Goal: Information Seeking & Learning: Learn about a topic

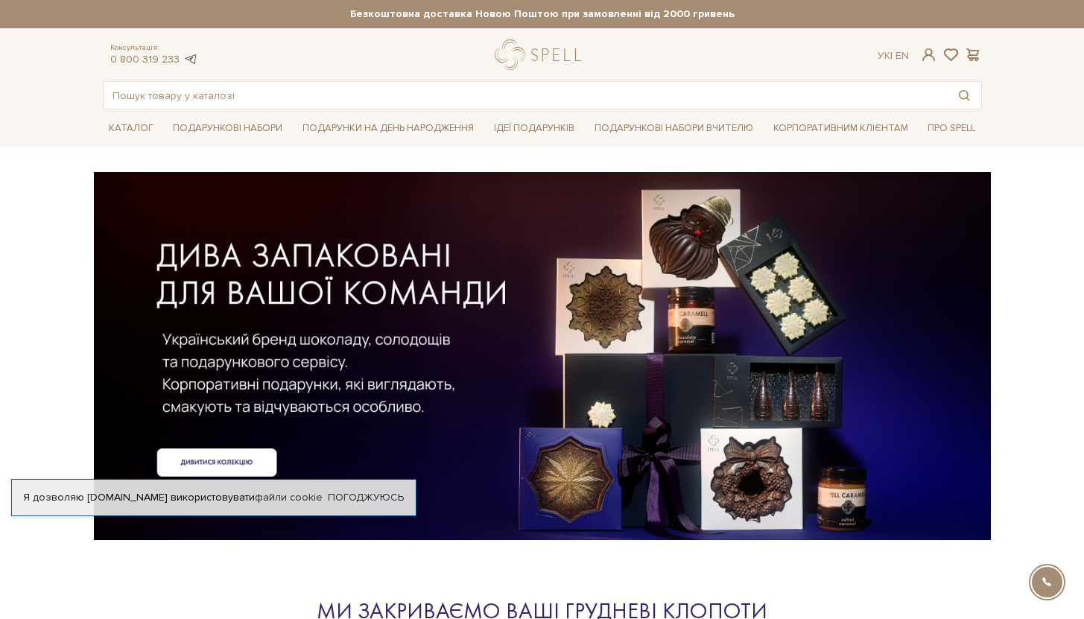
click at [191, 58] on link at bounding box center [190, 59] width 15 height 13
click at [210, 469] on div at bounding box center [542, 332] width 879 height 334
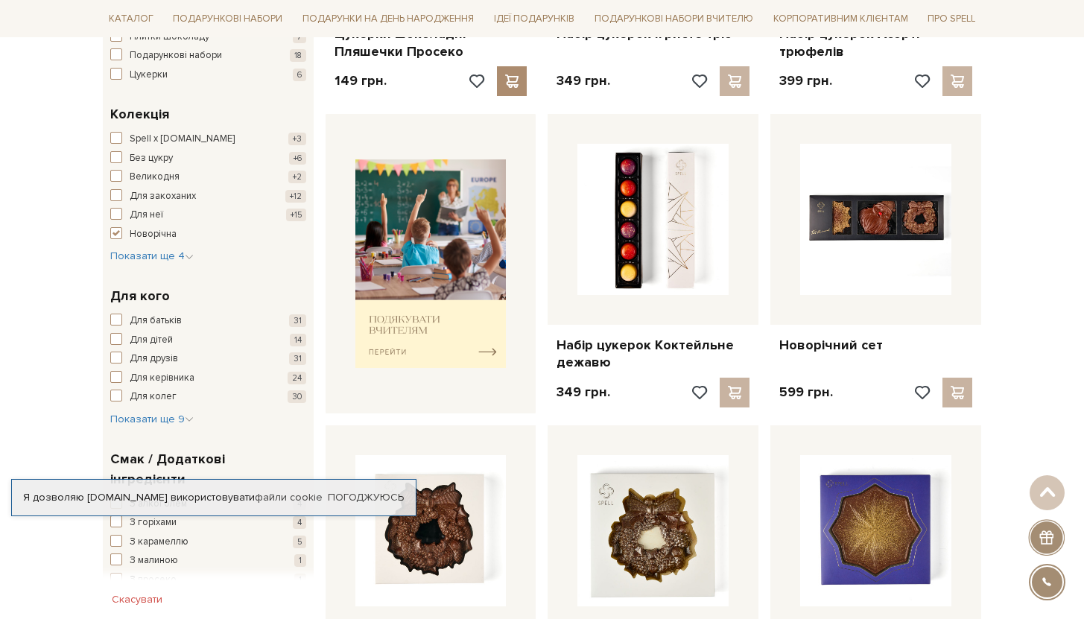
scroll to position [491, 0]
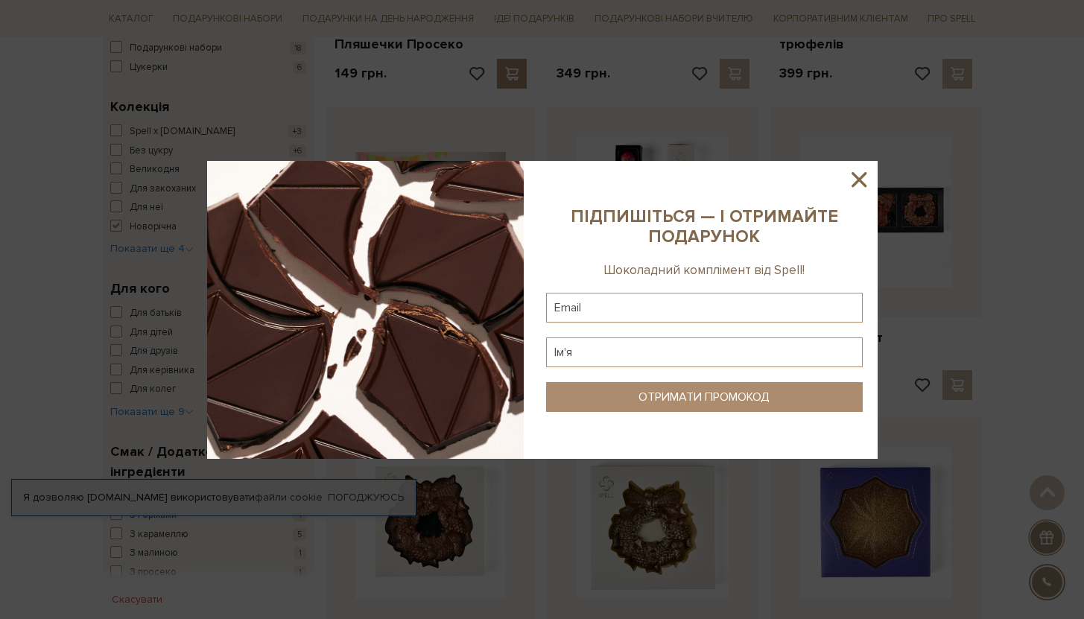
click at [865, 185] on icon at bounding box center [858, 179] width 15 height 15
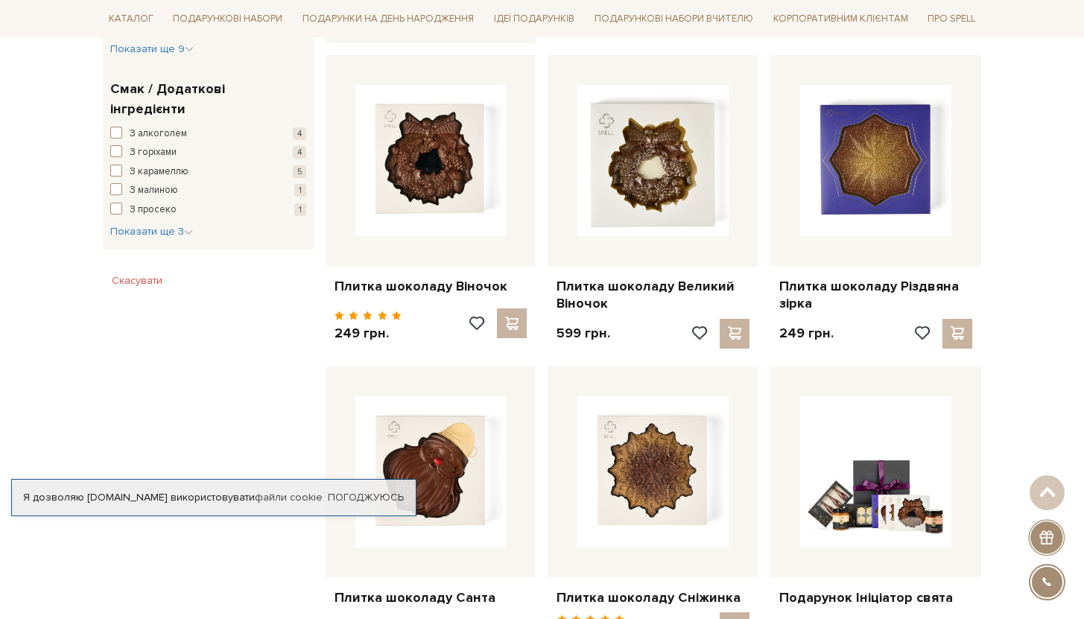
scroll to position [1006, 0]
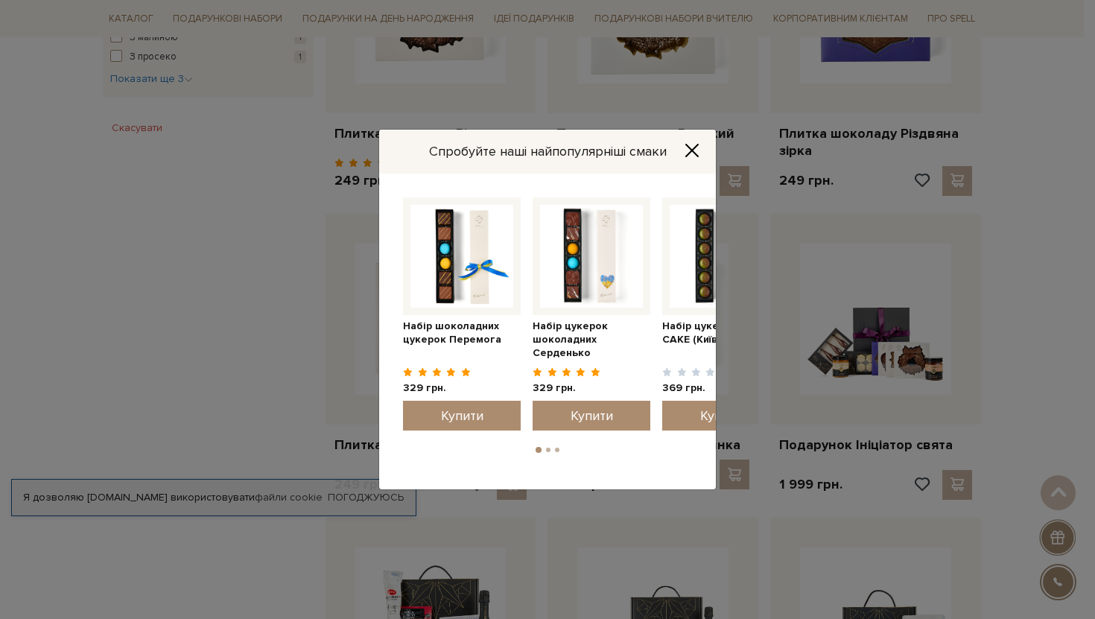
click at [698, 150] on icon "Close" at bounding box center [692, 150] width 15 height 15
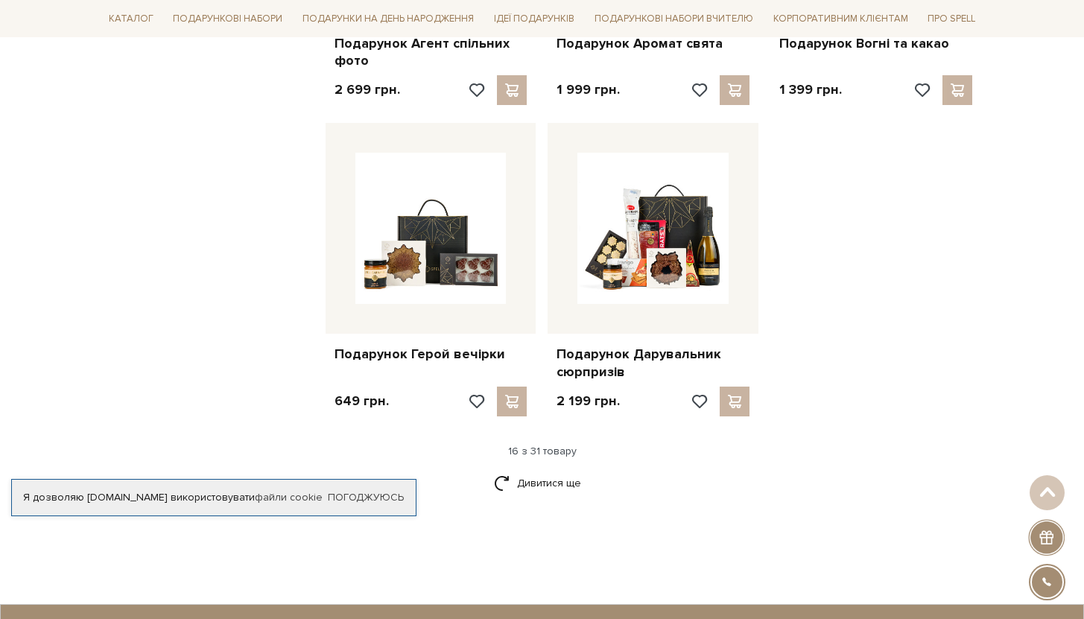
scroll to position [1713, 0]
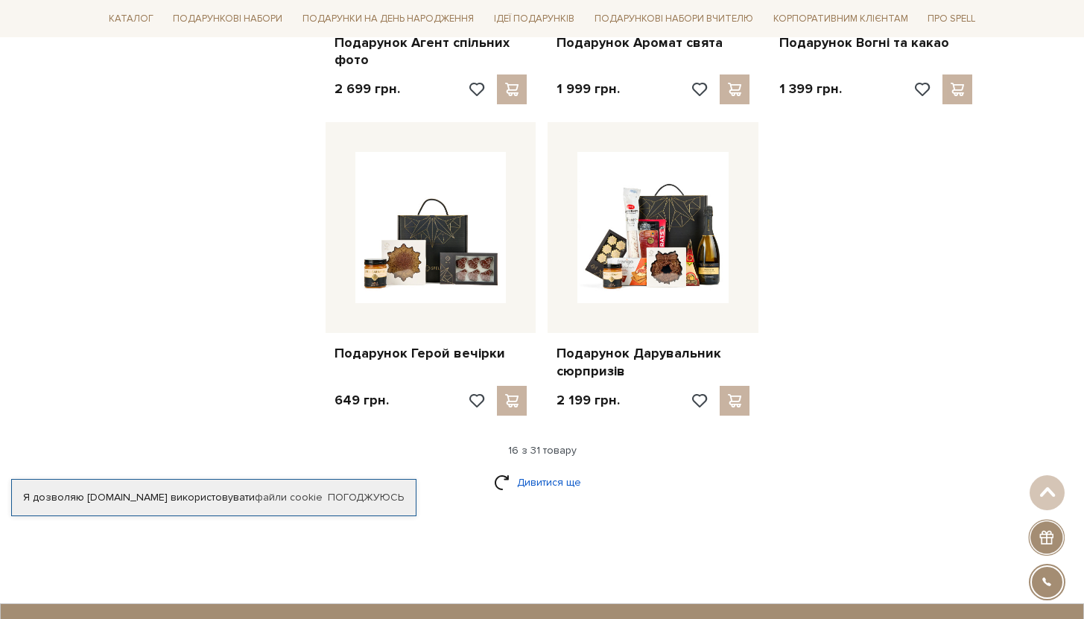
click at [538, 485] on link "Дивитися ще" at bounding box center [542, 482] width 97 height 26
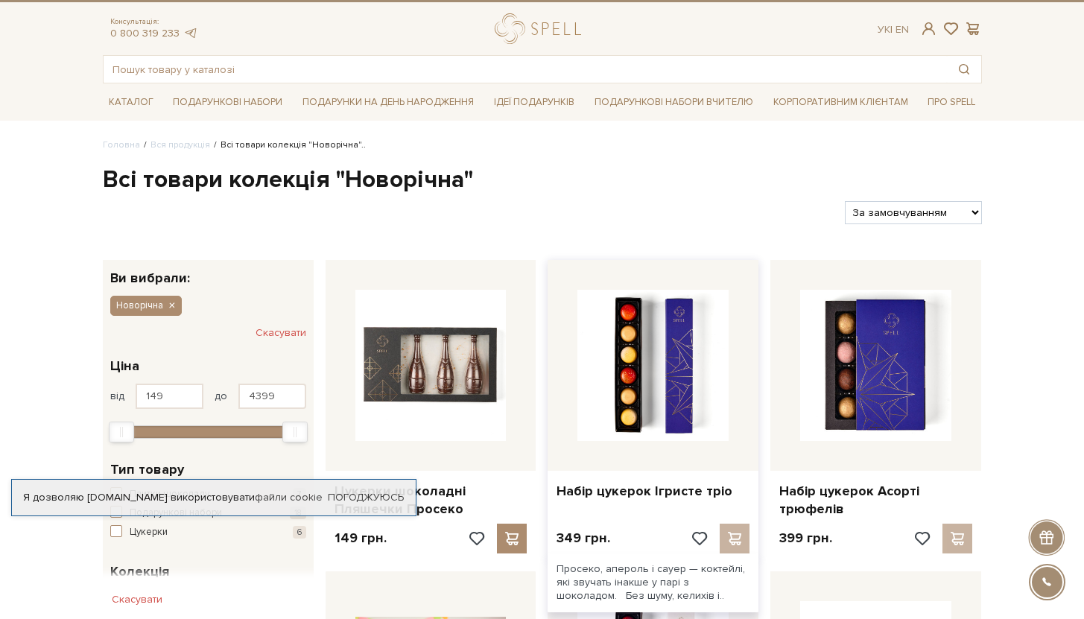
scroll to position [12, 0]
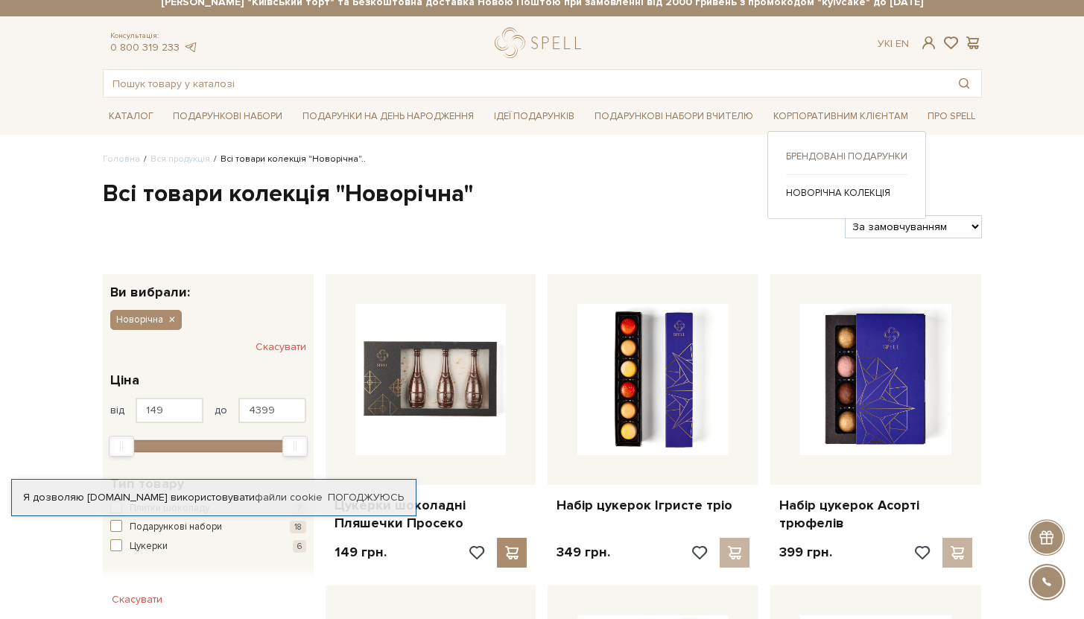
click at [824, 153] on link "Брендовані подарунки" at bounding box center [846, 156] width 121 height 13
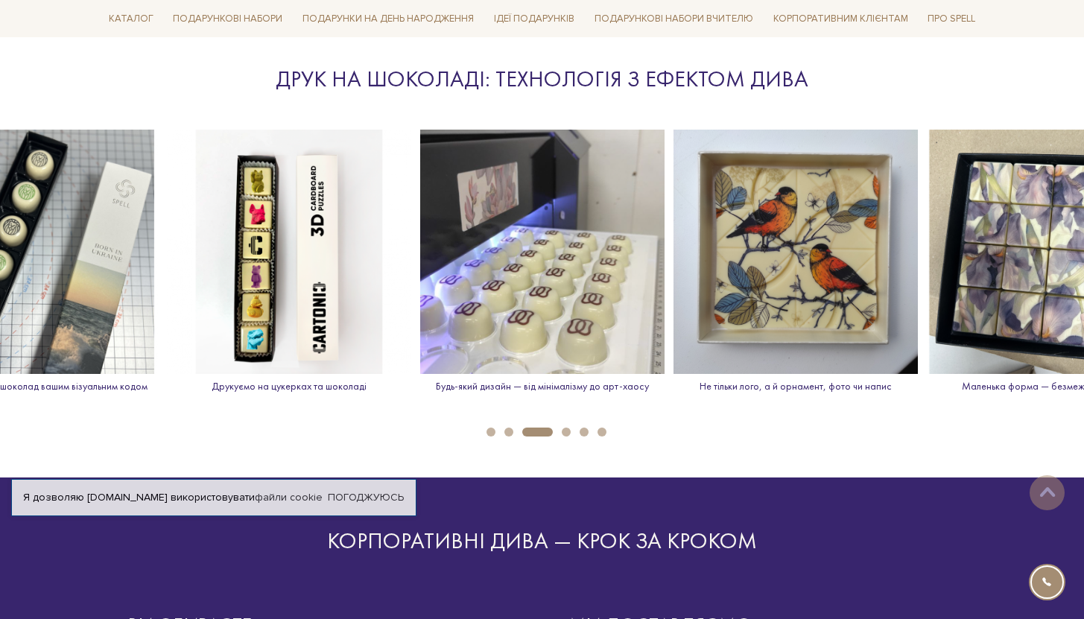
scroll to position [2071, 0]
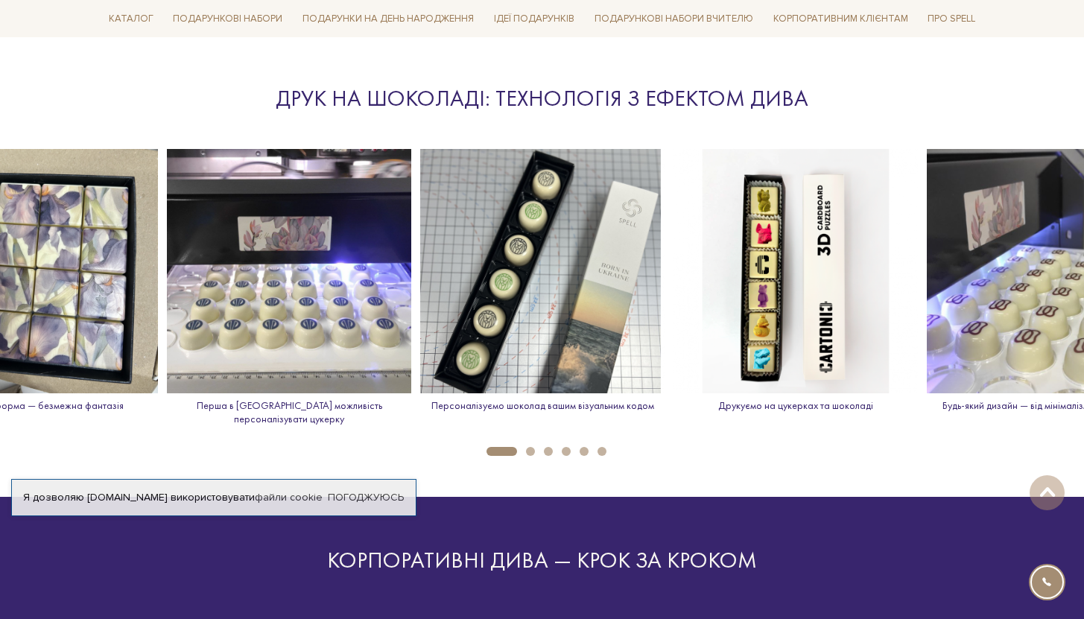
drag, startPoint x: 507, startPoint y: 438, endPoint x: 529, endPoint y: 437, distance: 21.6
click at [514, 447] on button "1" at bounding box center [501, 451] width 31 height 9
click at [531, 447] on button "2" at bounding box center [530, 451] width 9 height 9
click at [548, 447] on button "3" at bounding box center [548, 451] width 9 height 9
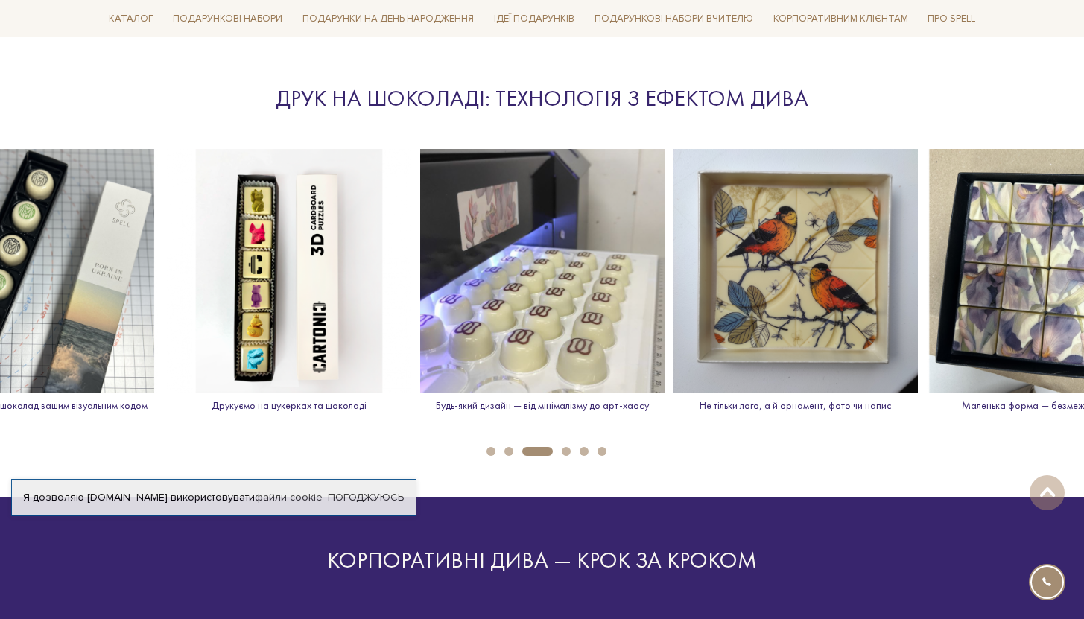
click at [568, 447] on button "4" at bounding box center [566, 451] width 9 height 9
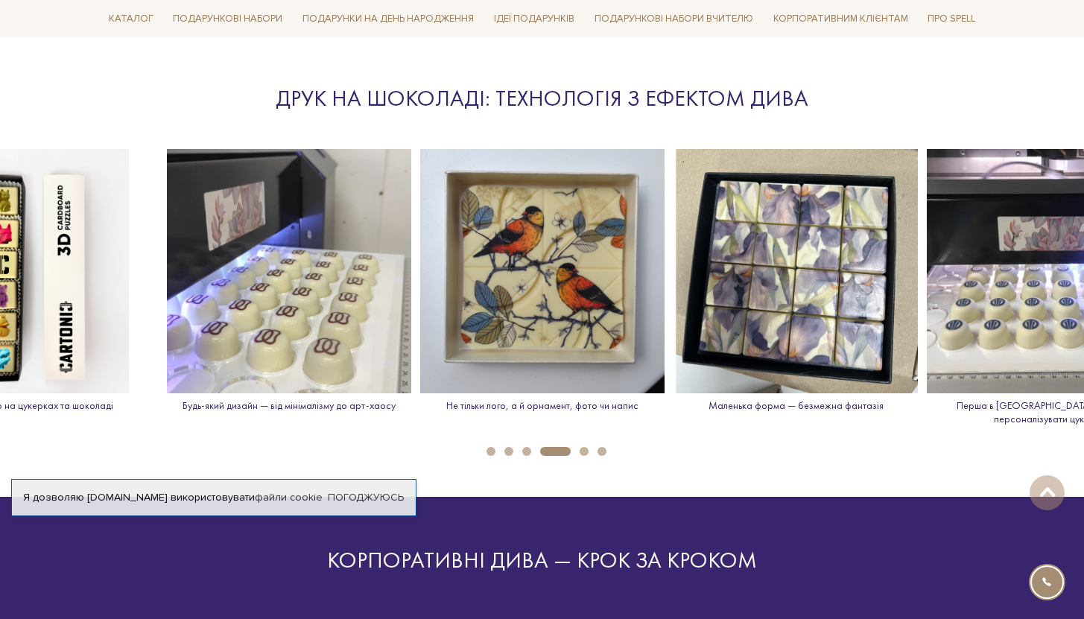
click at [585, 447] on button "5" at bounding box center [584, 451] width 9 height 9
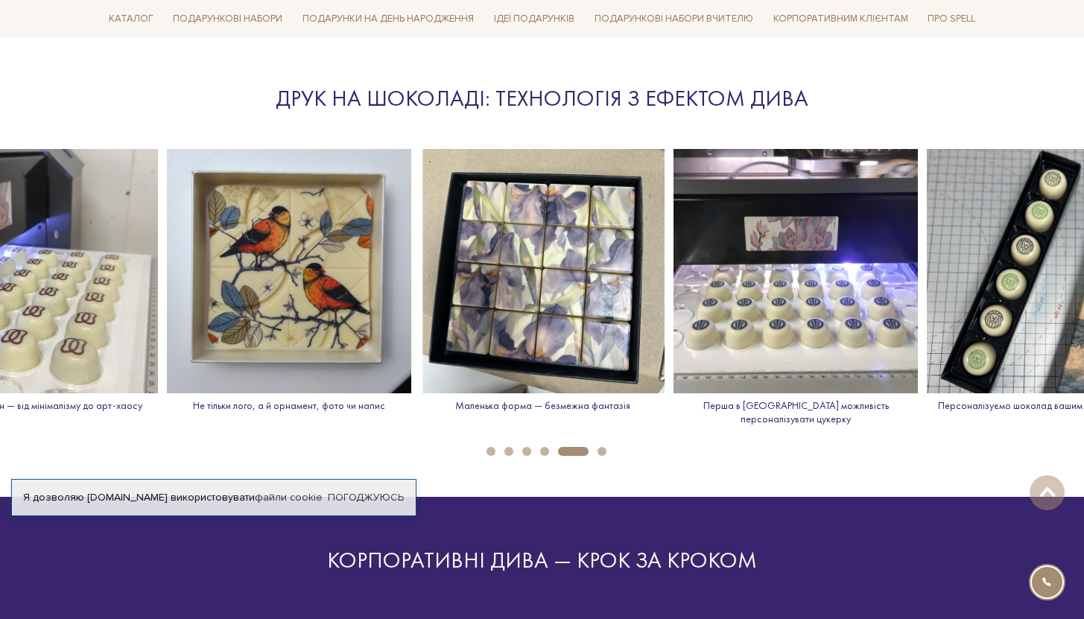
click at [602, 447] on button "6" at bounding box center [601, 451] width 9 height 9
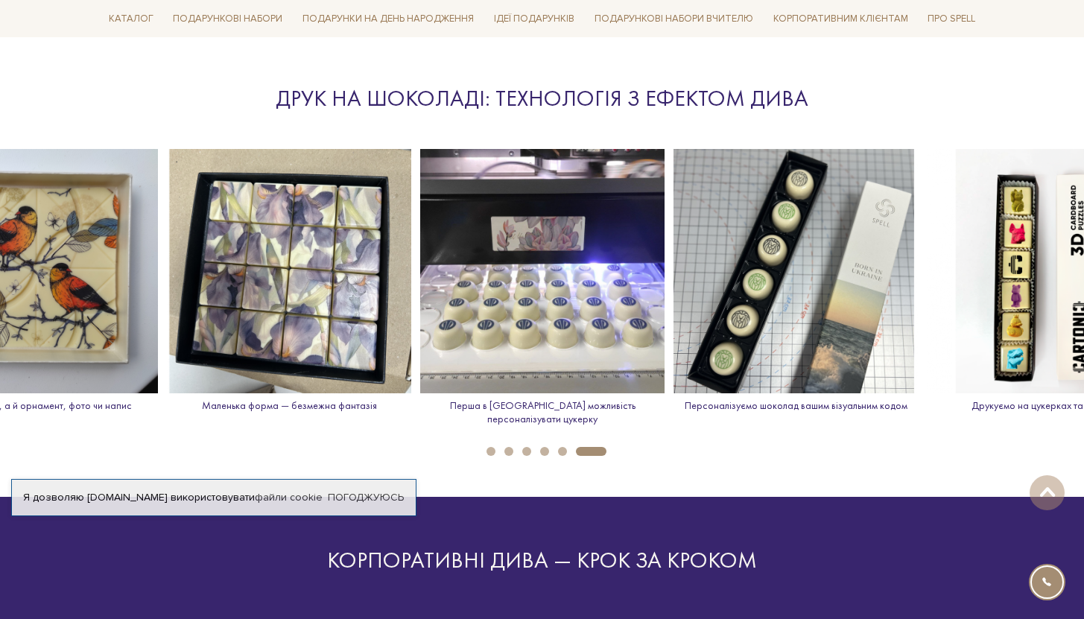
click at [601, 447] on button "6" at bounding box center [591, 451] width 31 height 9
click at [545, 447] on button "4" at bounding box center [544, 451] width 9 height 9
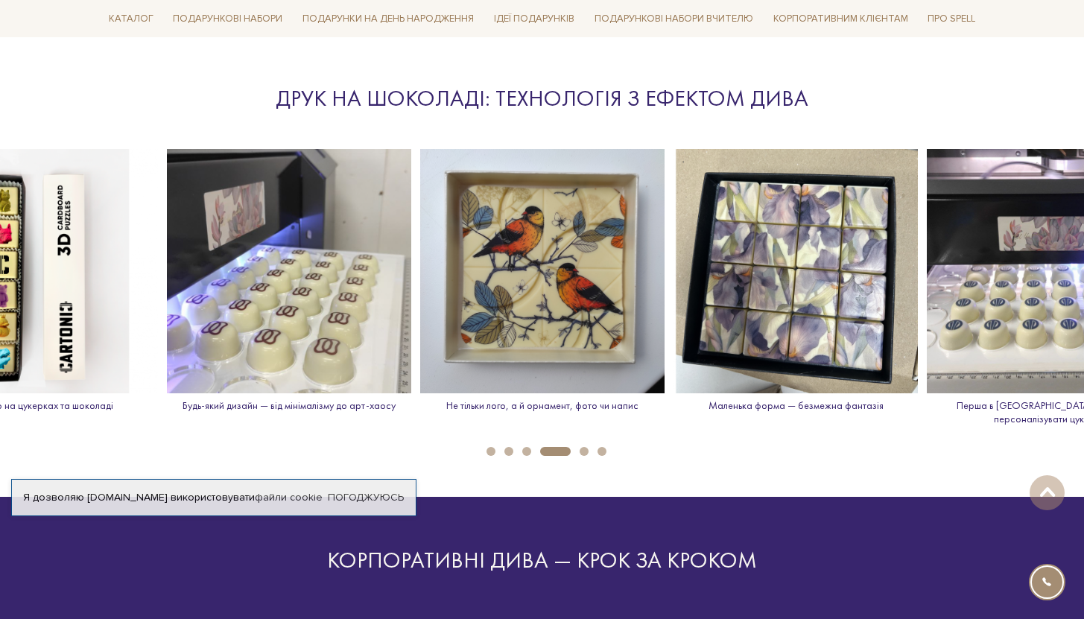
click at [526, 447] on button "3" at bounding box center [526, 451] width 9 height 9
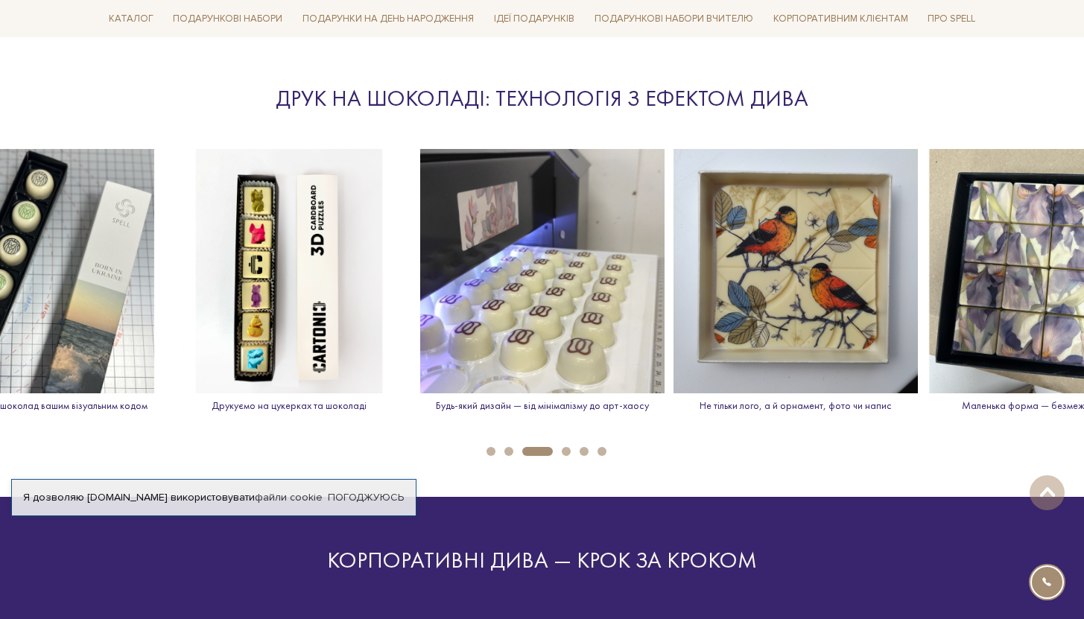
click at [510, 447] on button "2" at bounding box center [508, 451] width 9 height 9
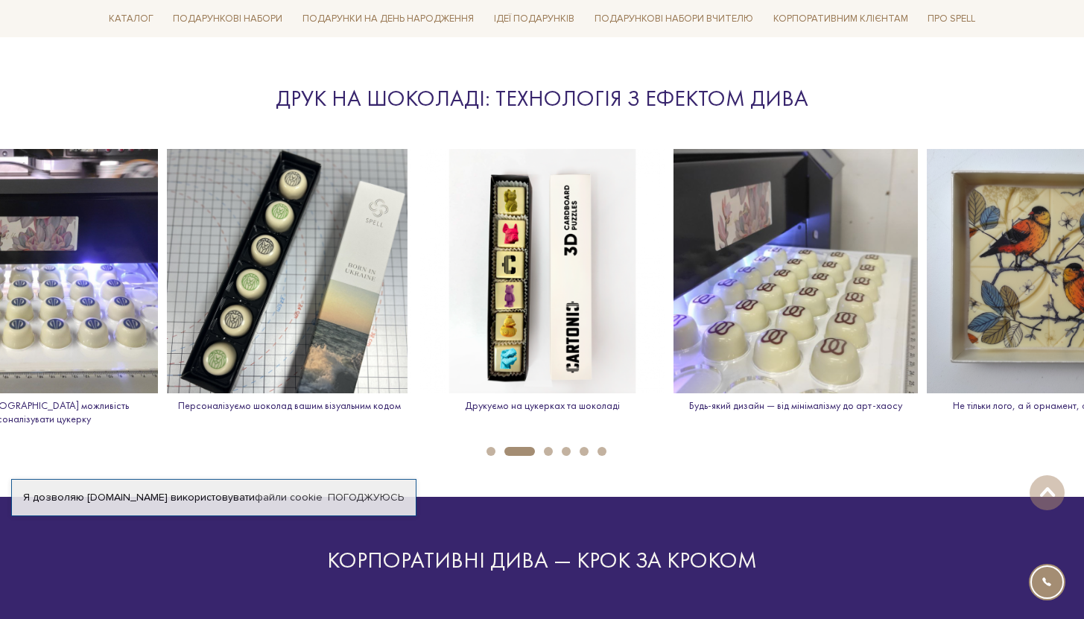
click at [495, 447] on button "1" at bounding box center [490, 451] width 9 height 9
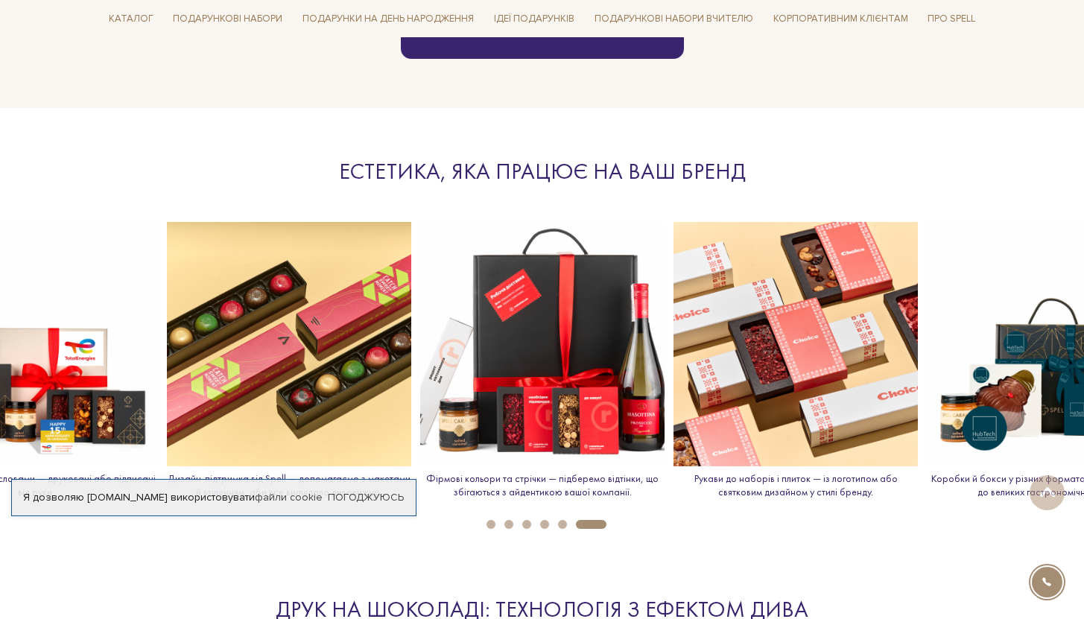
scroll to position [1677, 0]
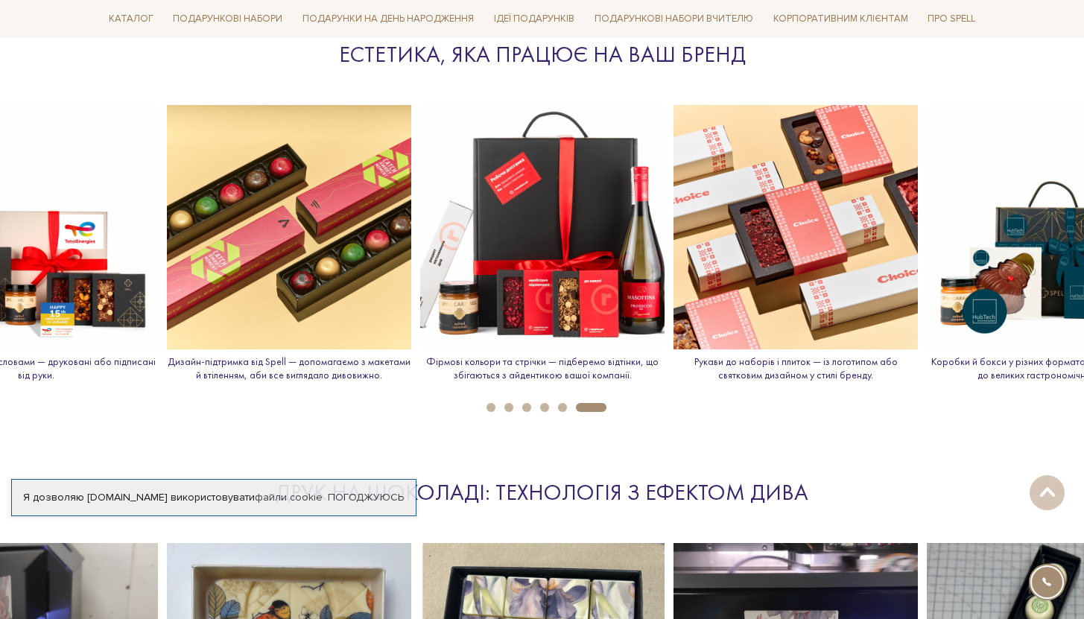
click at [561, 410] on button "5" at bounding box center [562, 407] width 9 height 9
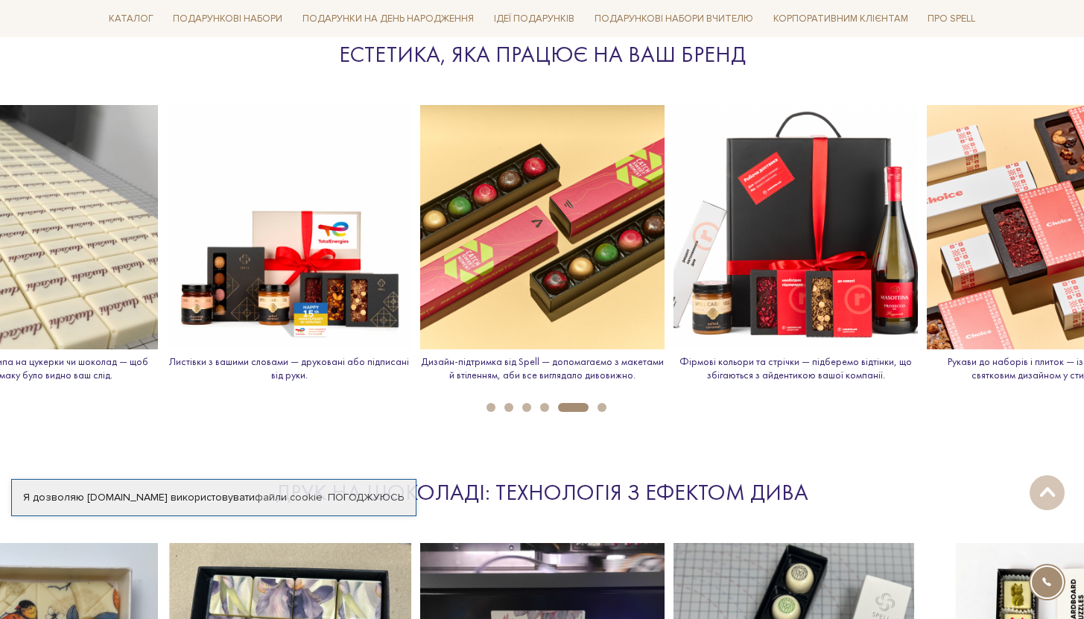
click at [545, 404] on button "4" at bounding box center [544, 407] width 9 height 9
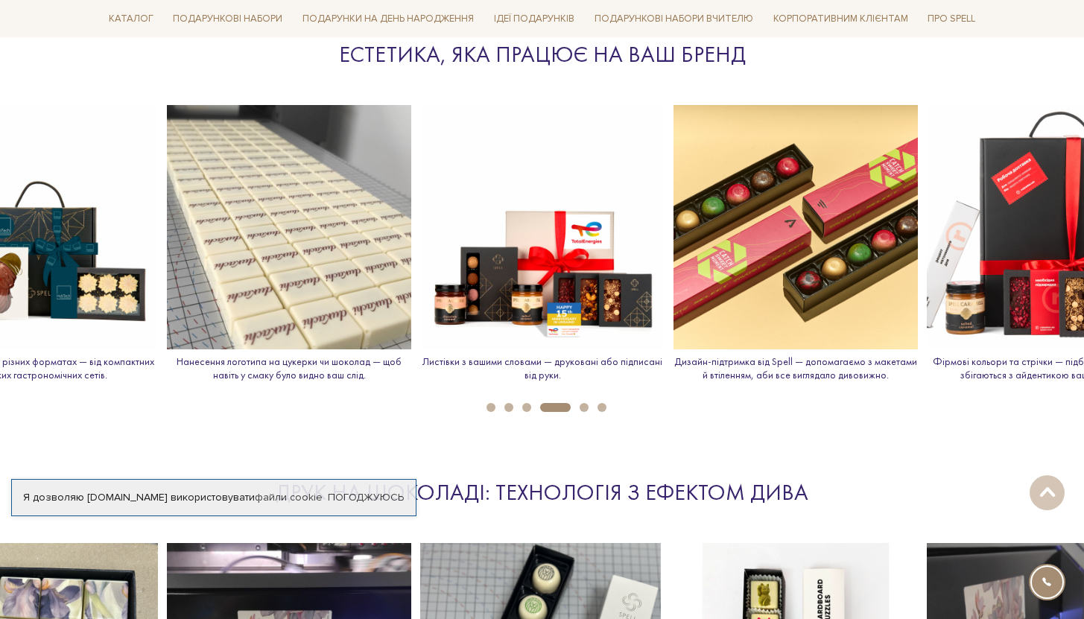
click at [530, 407] on button "3" at bounding box center [526, 407] width 9 height 9
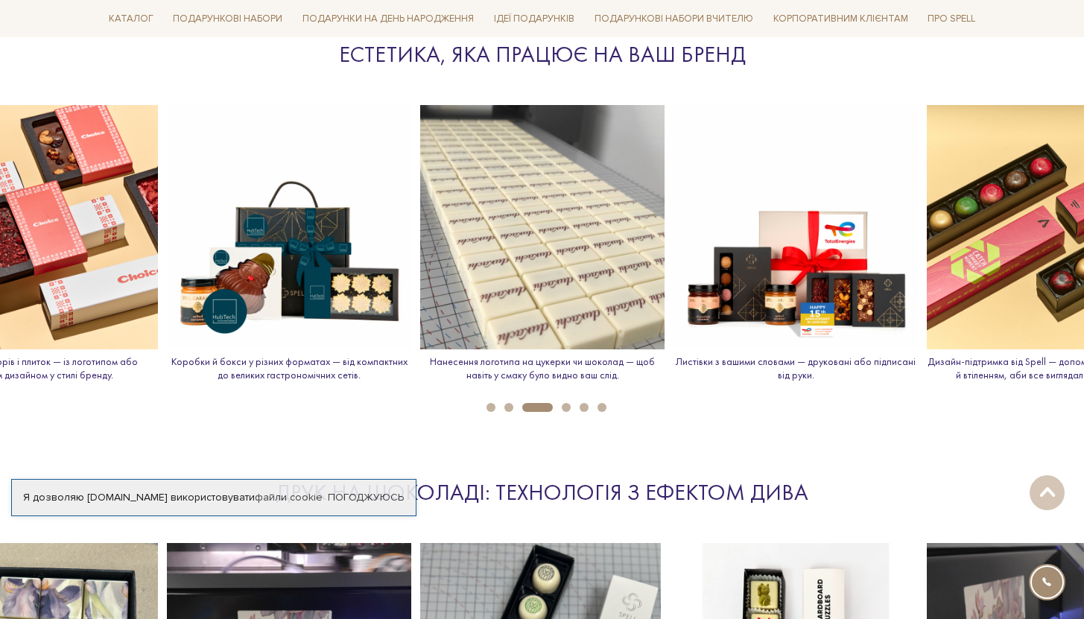
click at [511, 409] on button "2" at bounding box center [508, 407] width 9 height 9
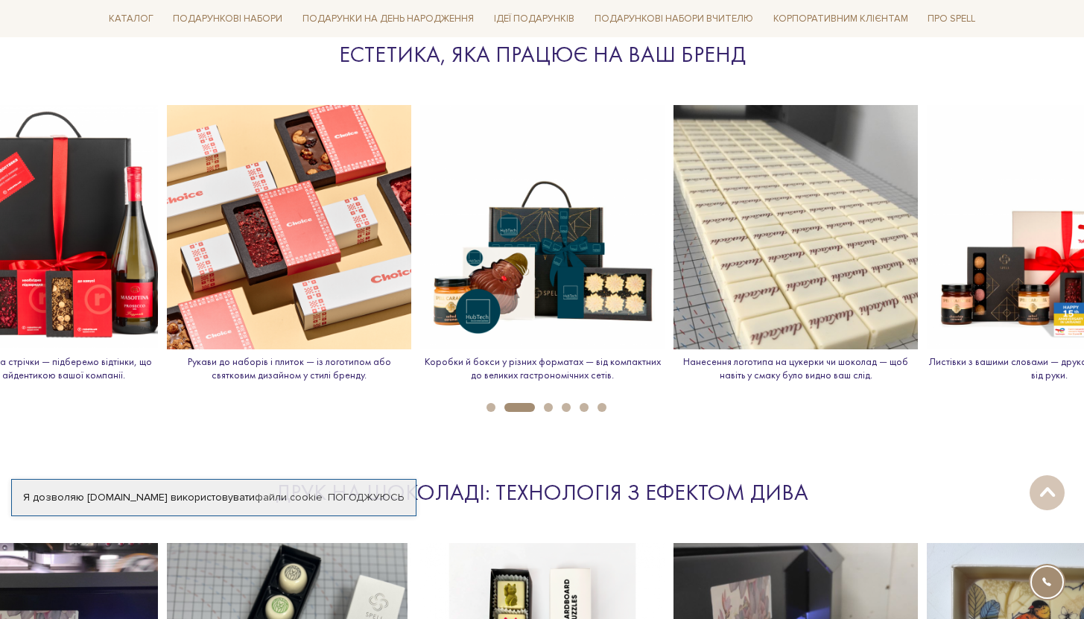
click at [491, 407] on button "1" at bounding box center [490, 407] width 9 height 9
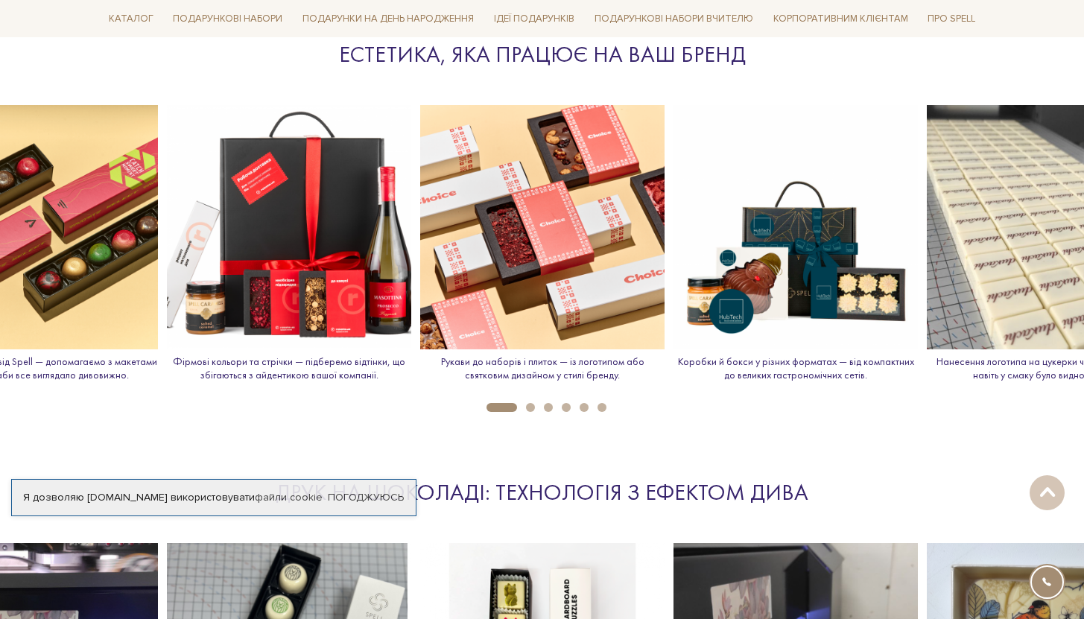
click at [530, 407] on button "2" at bounding box center [530, 407] width 9 height 9
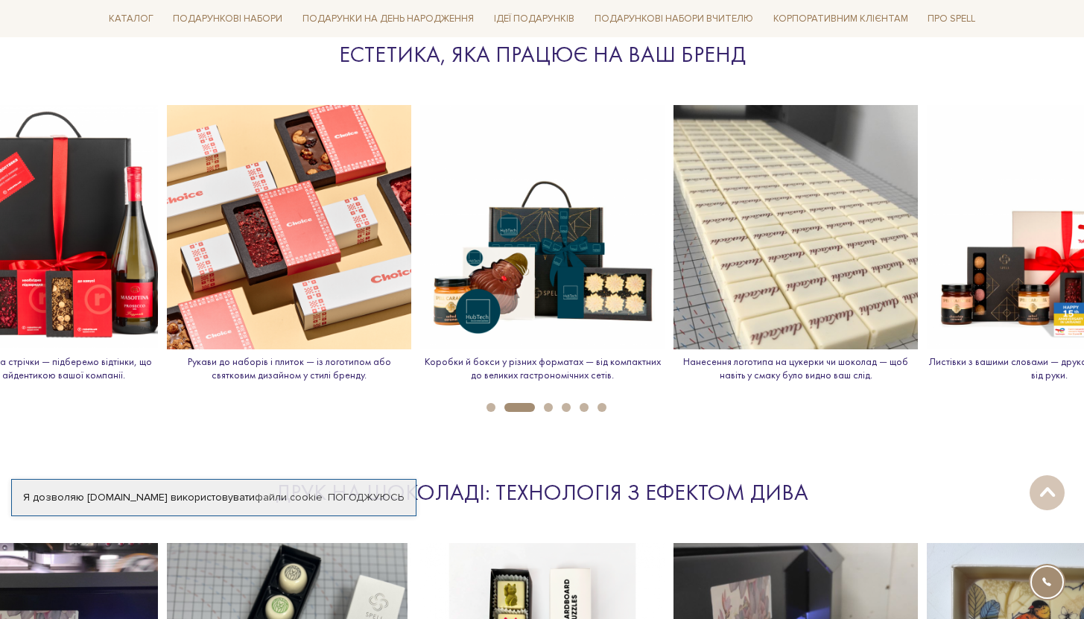
click at [550, 408] on button "3" at bounding box center [548, 407] width 9 height 9
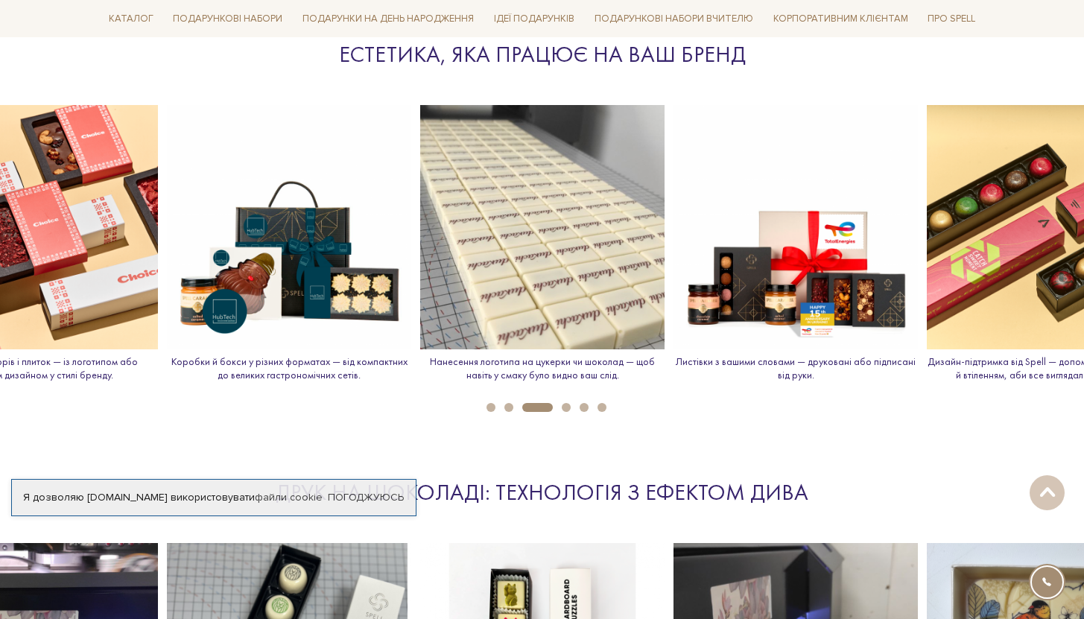
click at [563, 407] on button "4" at bounding box center [566, 407] width 9 height 9
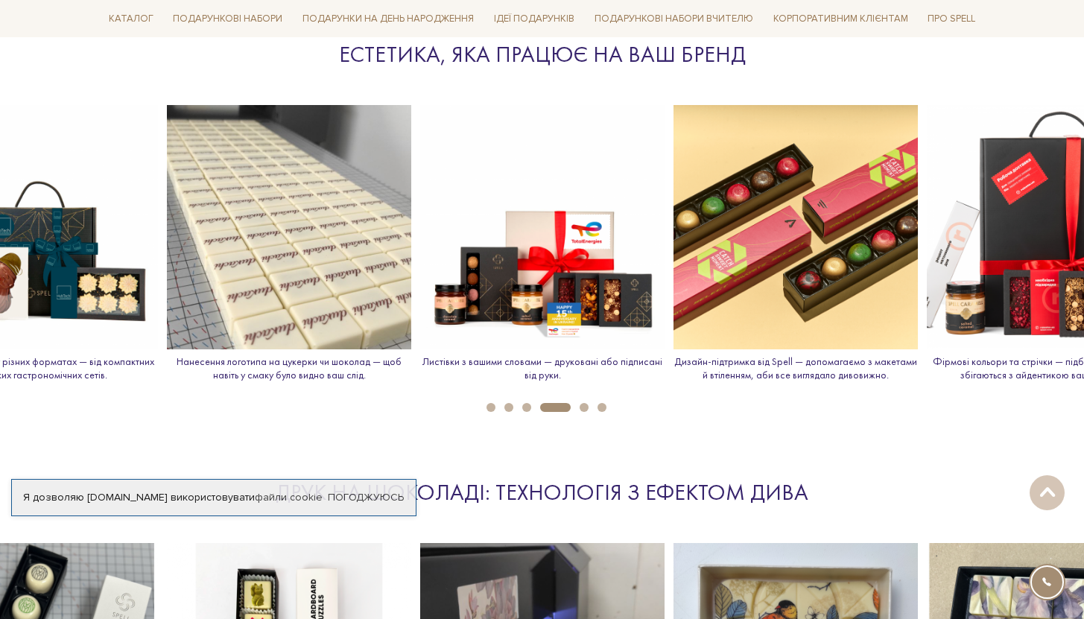
click at [588, 408] on li "6" at bounding box center [597, 407] width 18 height 9
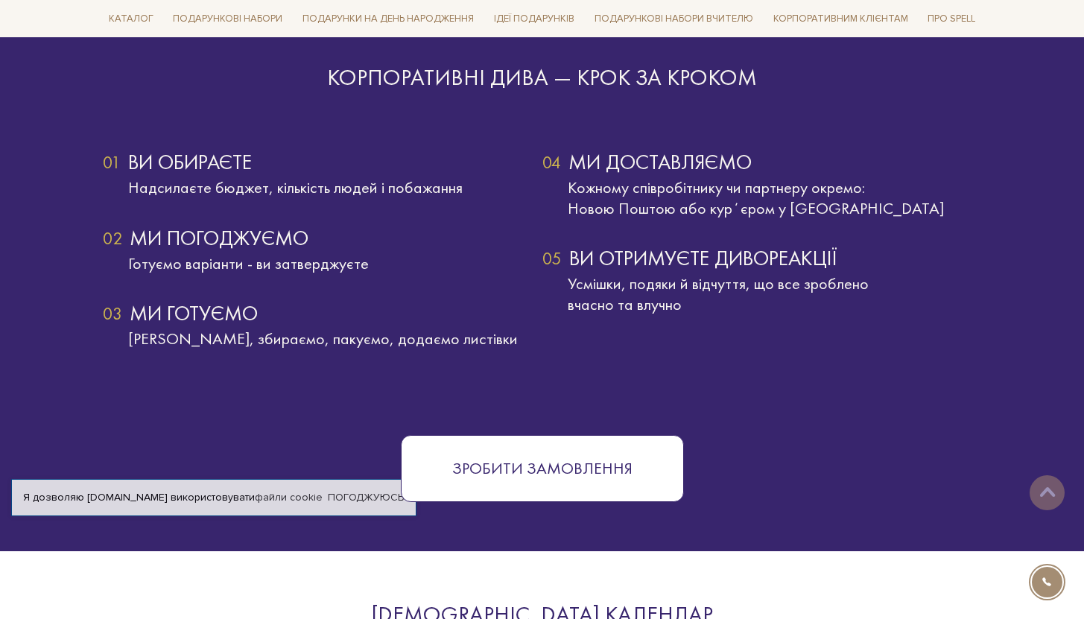
scroll to position [2554, 0]
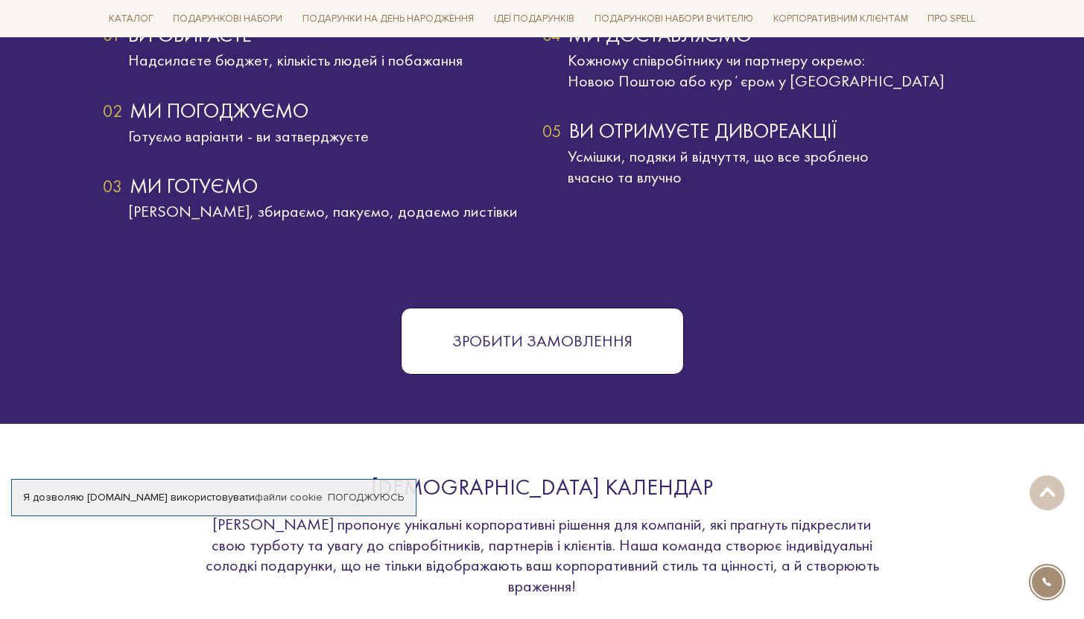
click at [550, 339] on button "Зробити замовлення" at bounding box center [542, 341] width 283 height 67
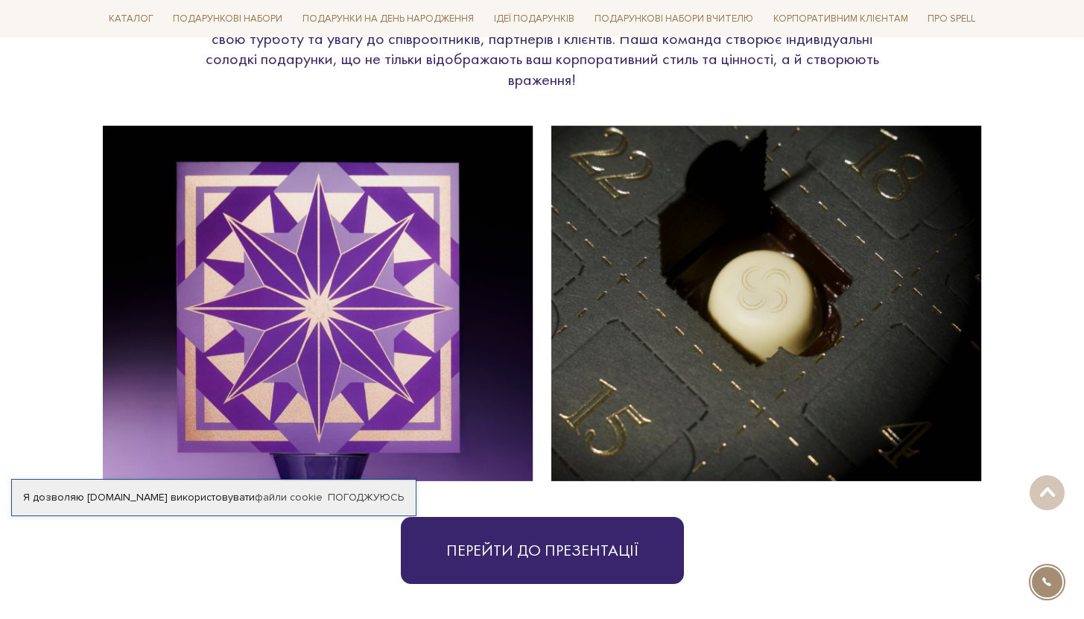
scroll to position [3187, 0]
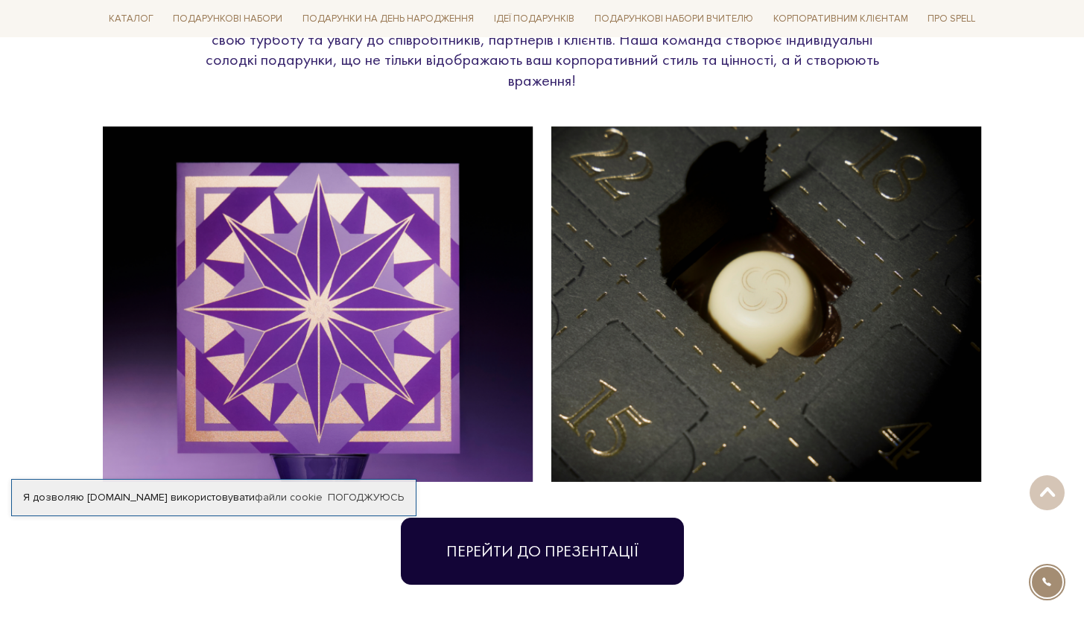
click at [536, 530] on link "Перейти до презентації" at bounding box center [542, 551] width 283 height 67
click at [521, 522] on link "Перейти до презентації" at bounding box center [542, 551] width 283 height 67
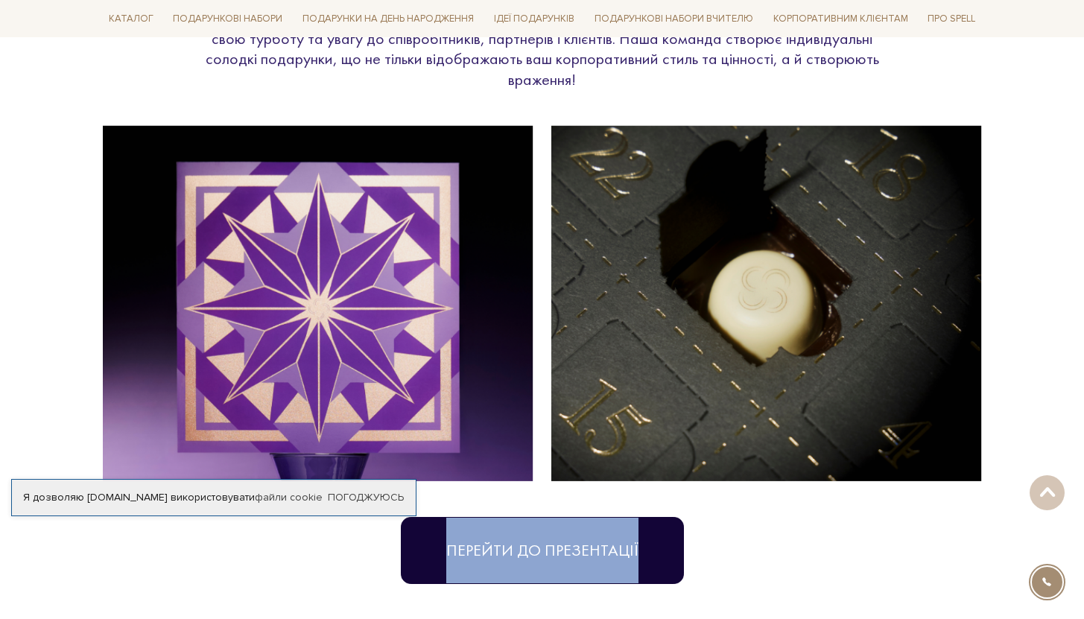
click at [499, 517] on link "Перейти до презентації" at bounding box center [542, 550] width 283 height 67
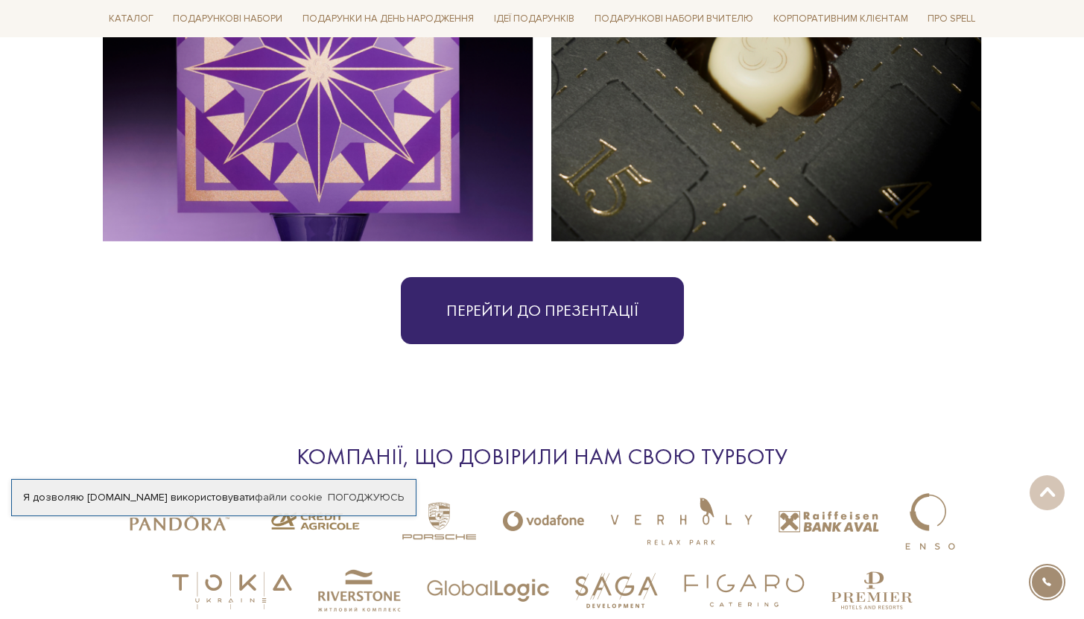
scroll to position [3364, 0]
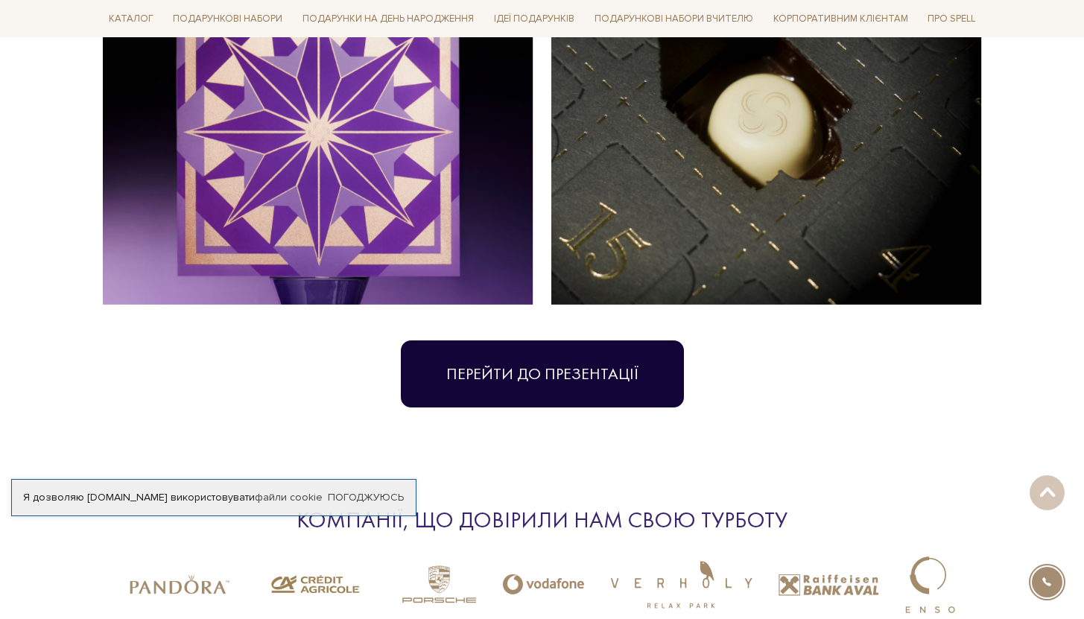
click at [581, 340] on link "Перейти до презентації" at bounding box center [542, 373] width 283 height 67
